Goal: Use online tool/utility: Utilize a website feature to perform a specific function

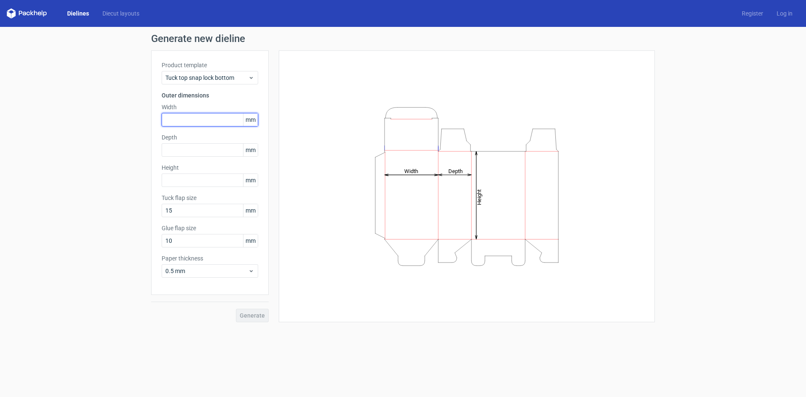
click at [206, 123] on input "text" at bounding box center [210, 119] width 97 height 13
type input "105"
type input "40"
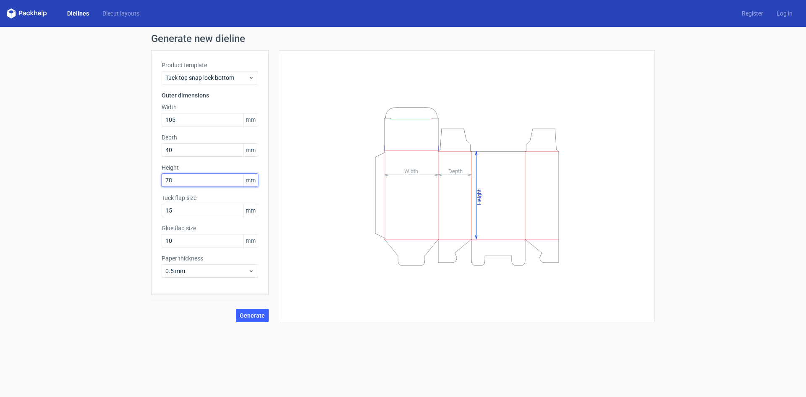
type input "78"
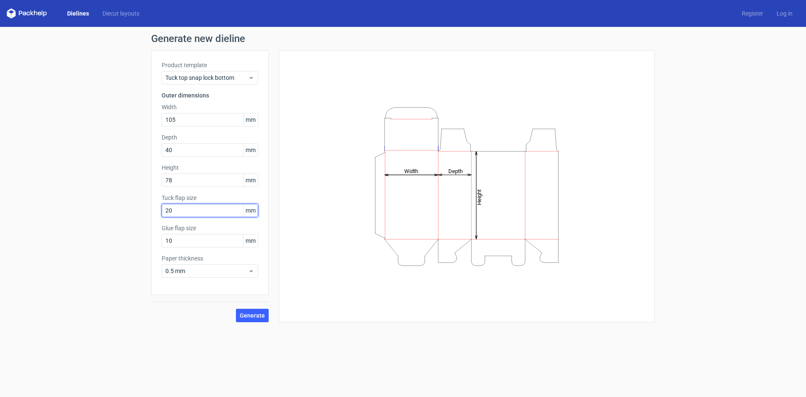
type input "20"
click at [256, 315] on span "Generate" at bounding box center [252, 315] width 25 height 6
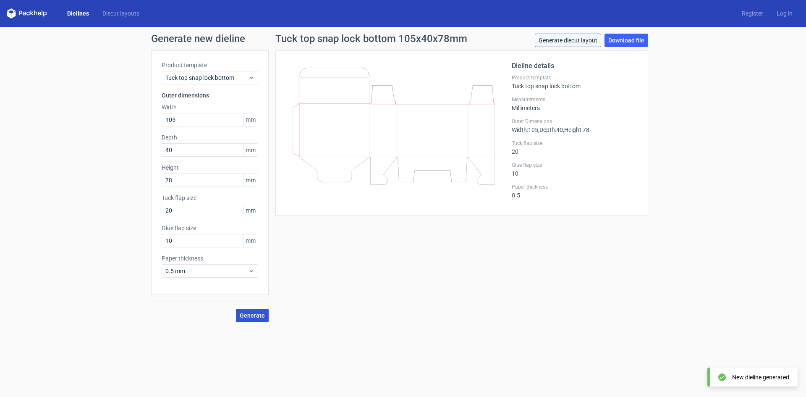
click at [579, 40] on link "Generate diecut layout" at bounding box center [568, 40] width 66 height 13
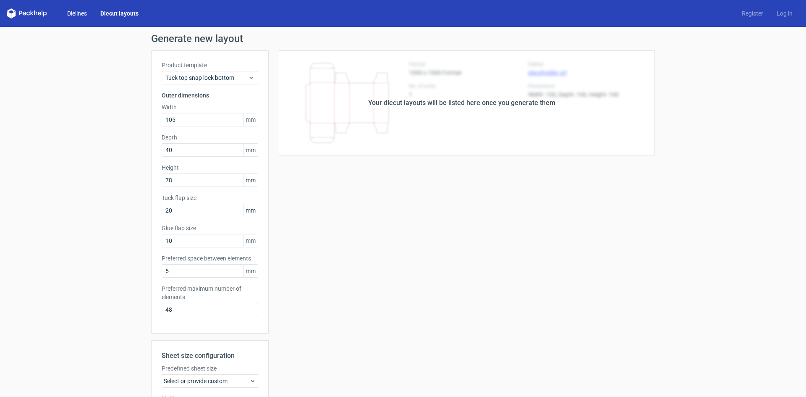
click at [78, 15] on link "Dielines" at bounding box center [76, 13] width 33 height 8
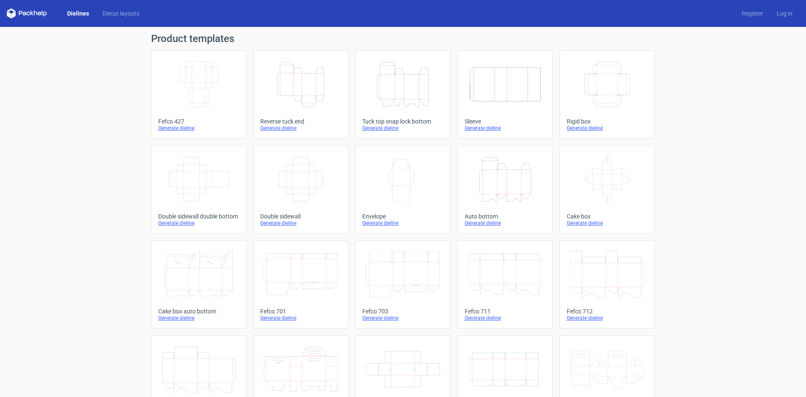
click at [123, 8] on div "Dielines Diecut layouts" at bounding box center [76, 13] width 139 height 10
click at [117, 13] on link "Diecut layouts" at bounding box center [121, 13] width 50 height 8
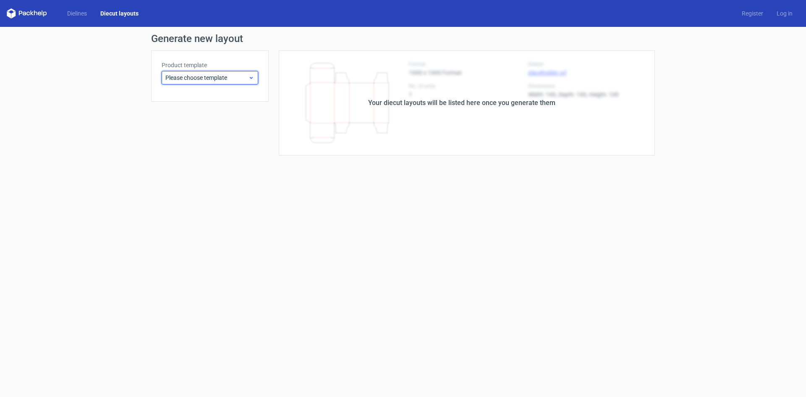
click at [242, 76] on span "Please choose template" at bounding box center [206, 77] width 83 height 8
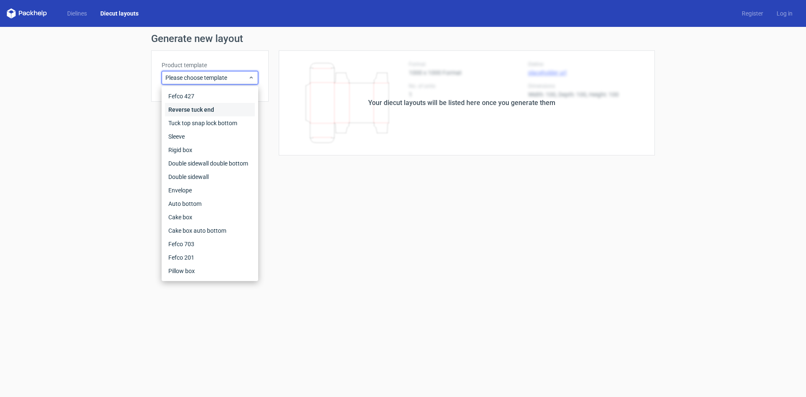
click at [205, 110] on div "Reverse tuck end" at bounding box center [210, 109] width 90 height 13
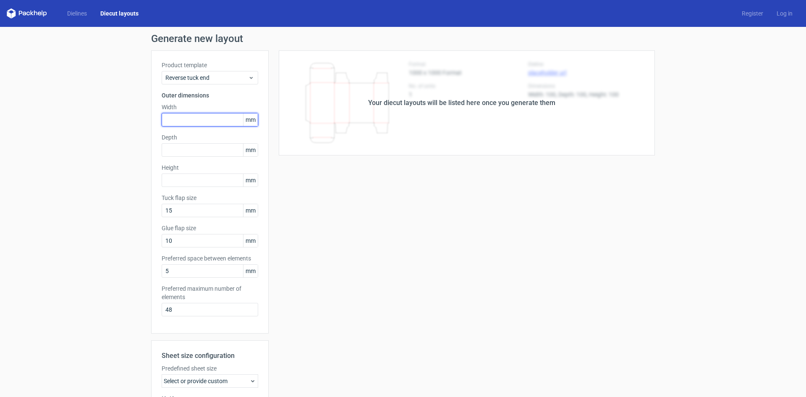
click at [199, 124] on input "text" at bounding box center [210, 119] width 97 height 13
type input "105"
type input "40"
type input "78"
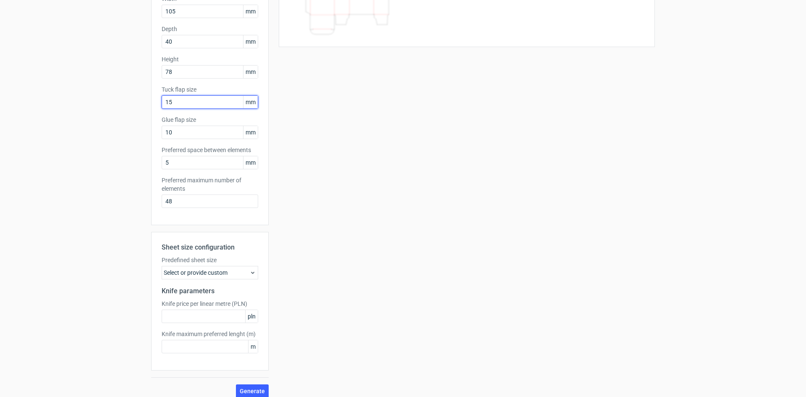
scroll to position [116, 0]
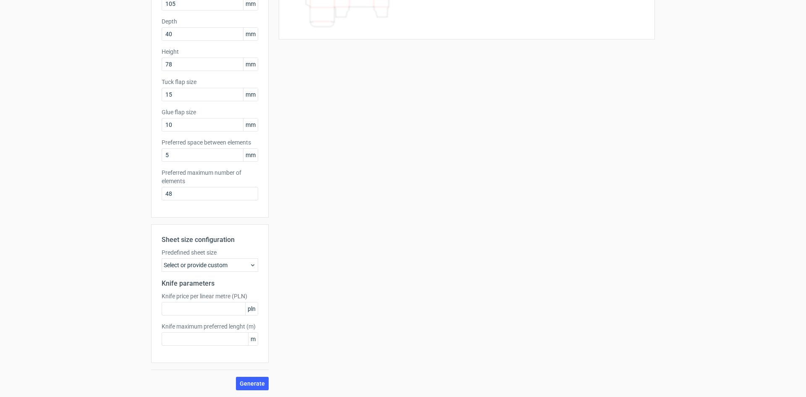
click at [226, 268] on div "Select or provide custom" at bounding box center [210, 264] width 97 height 13
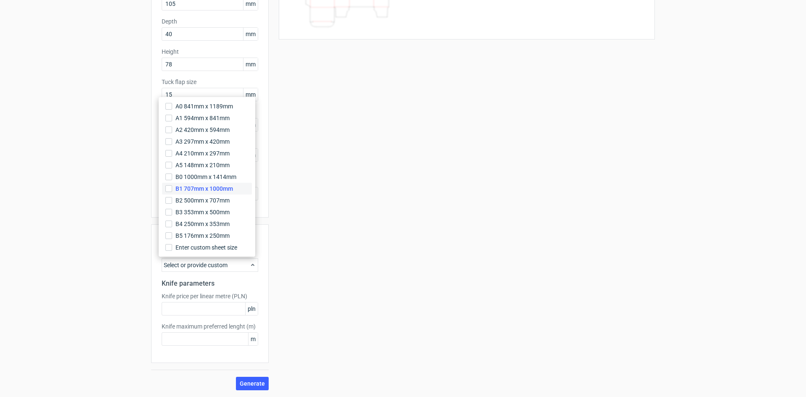
click at [206, 186] on span "B1 707mm x 1000mm" at bounding box center [205, 188] width 58 height 8
click at [172, 186] on input "B1 707mm x 1000mm" at bounding box center [168, 188] width 7 height 7
click at [206, 306] on input "text" at bounding box center [210, 308] width 97 height 13
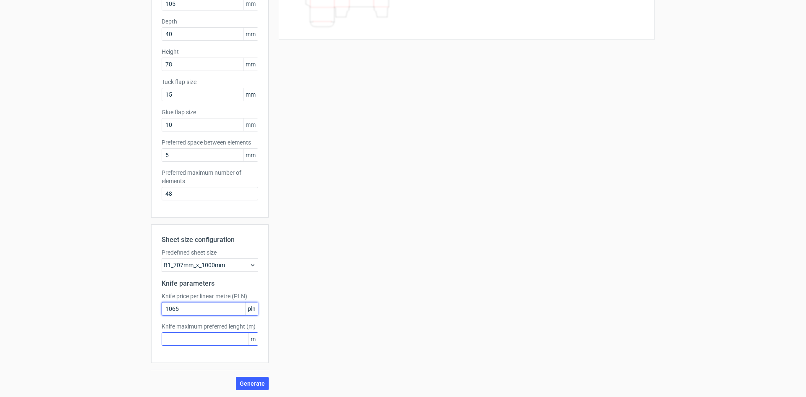
type input "1065"
click at [224, 339] on input "text" at bounding box center [210, 338] width 97 height 13
type input "540"
click at [253, 388] on button "Generate" at bounding box center [252, 383] width 33 height 13
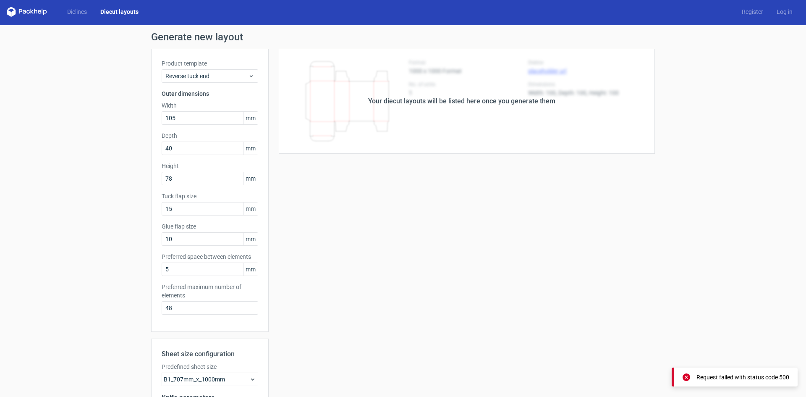
scroll to position [0, 0]
